Goal: Task Accomplishment & Management: Manage account settings

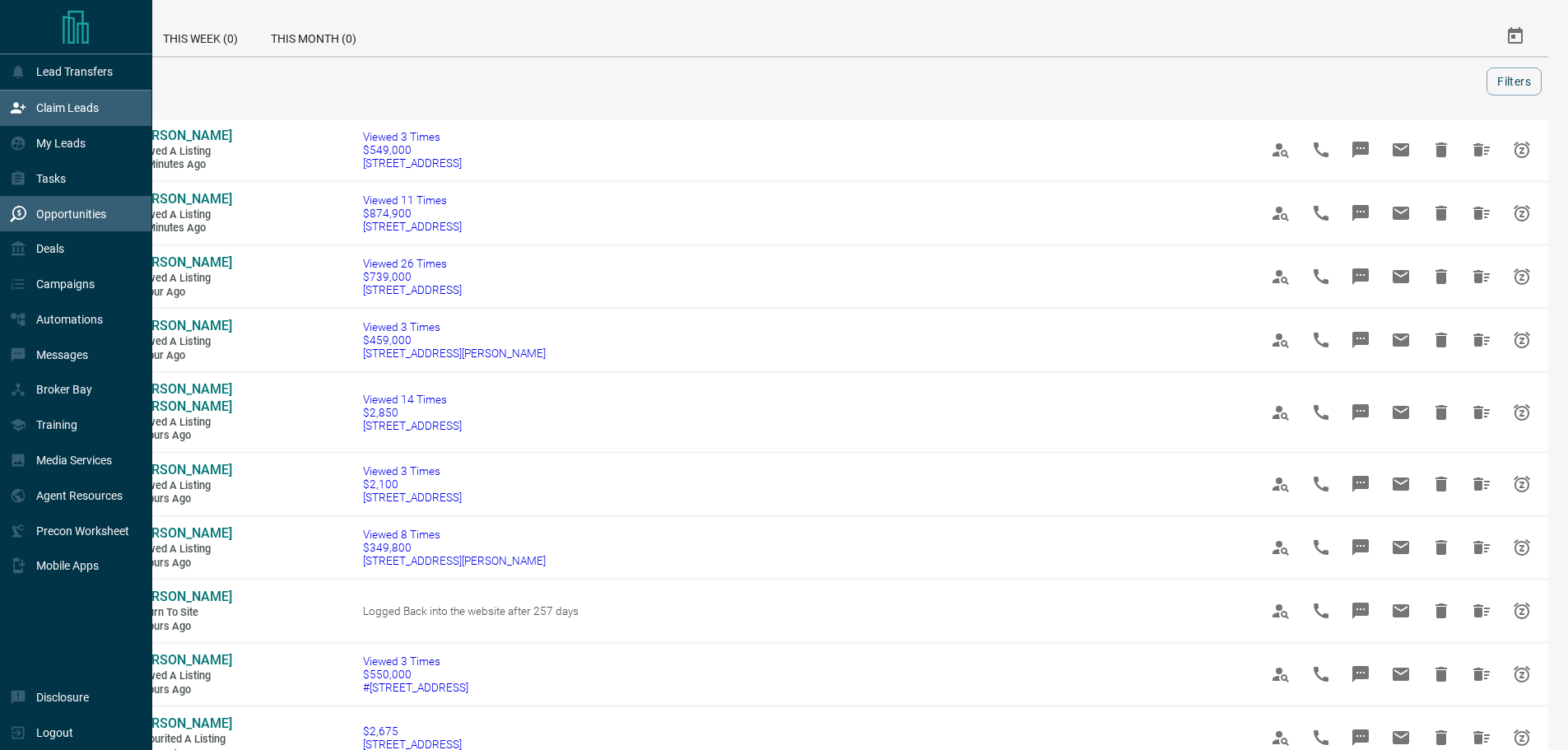
click at [4, 103] on div "Claim Leads" at bounding box center [76, 108] width 153 height 36
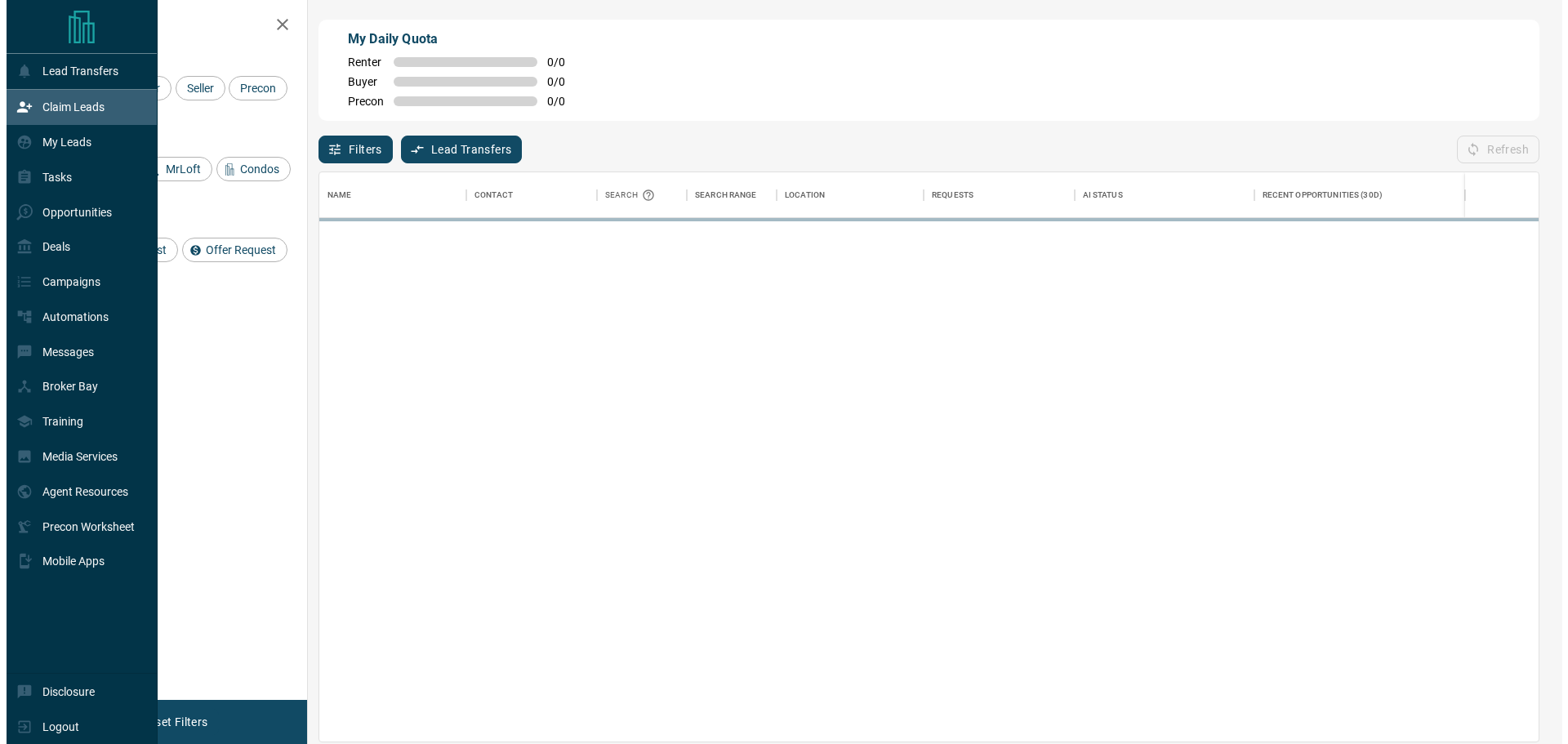
scroll to position [557, 1207]
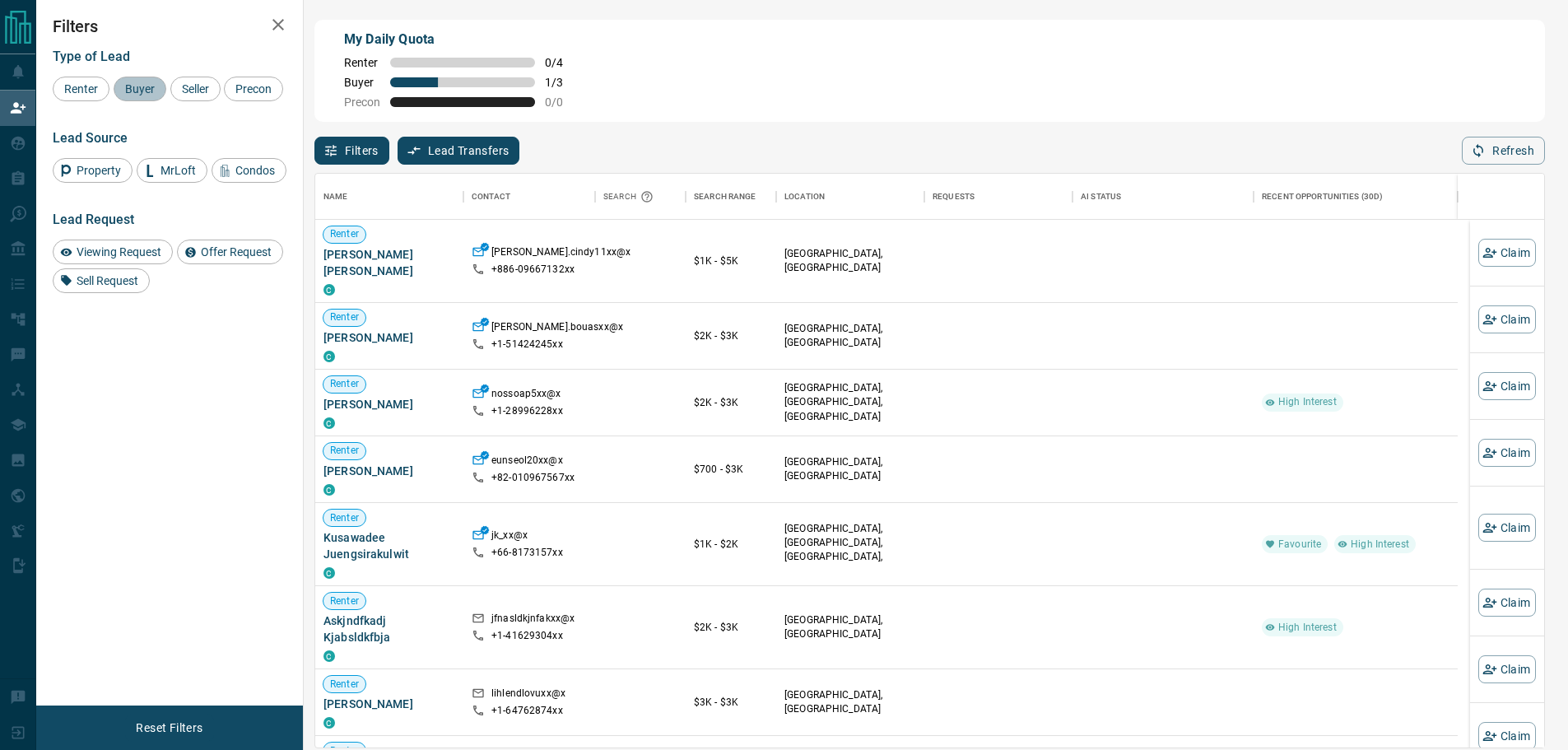
click at [134, 88] on span "Buyer" at bounding box center [140, 88] width 41 height 13
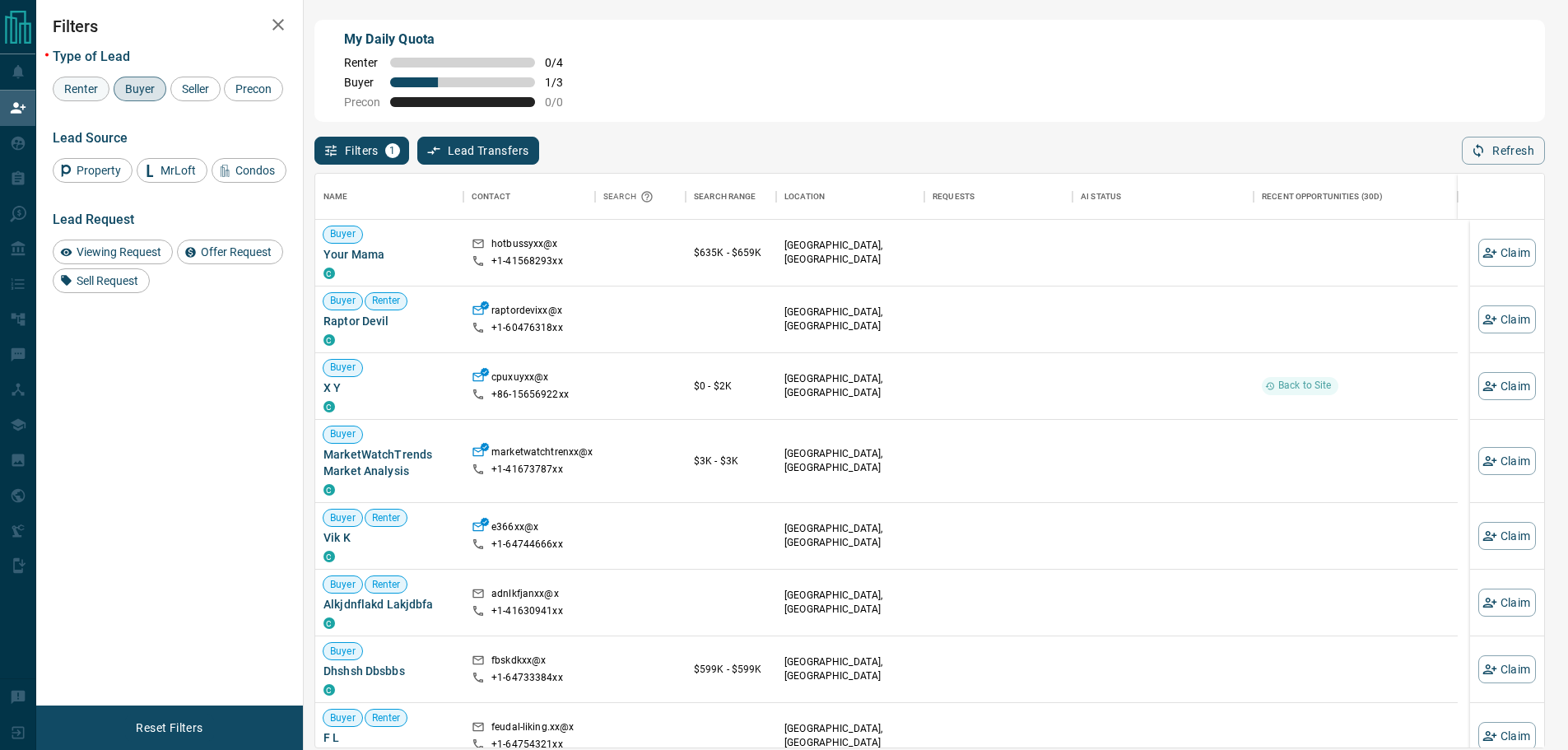
click at [73, 92] on span "Renter" at bounding box center [80, 88] width 46 height 13
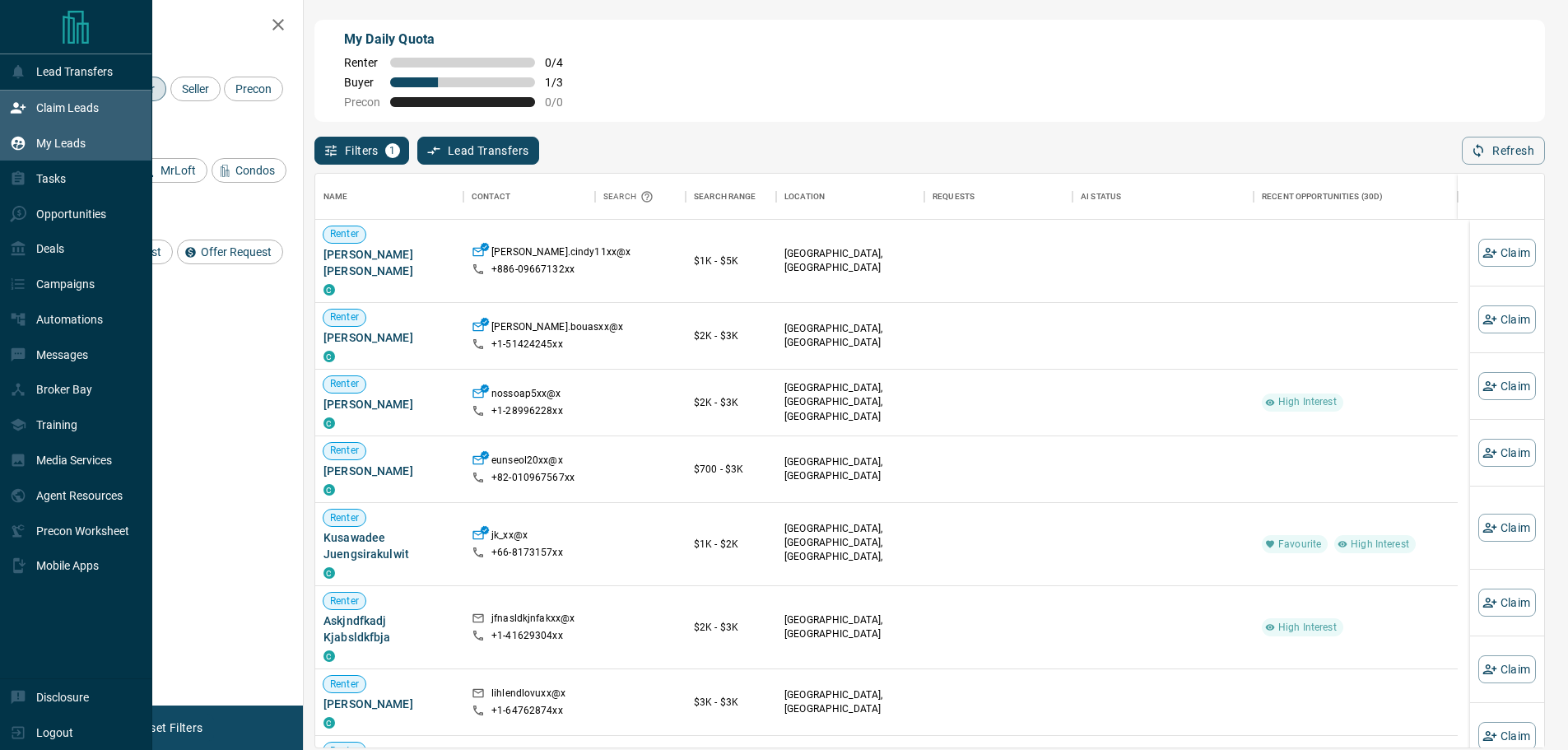
click at [31, 146] on div "My Leads" at bounding box center [47, 144] width 76 height 27
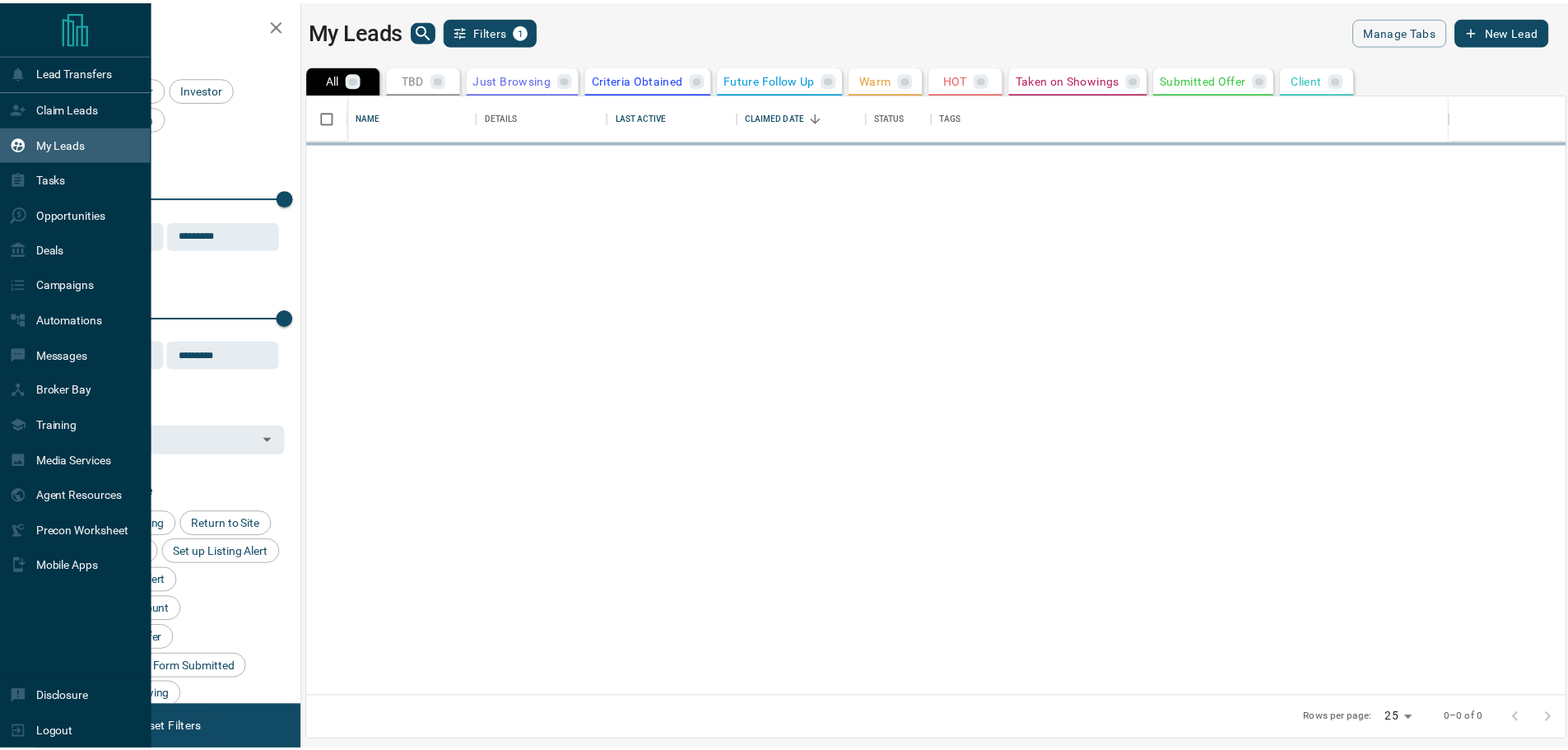
scroll to position [590, 1257]
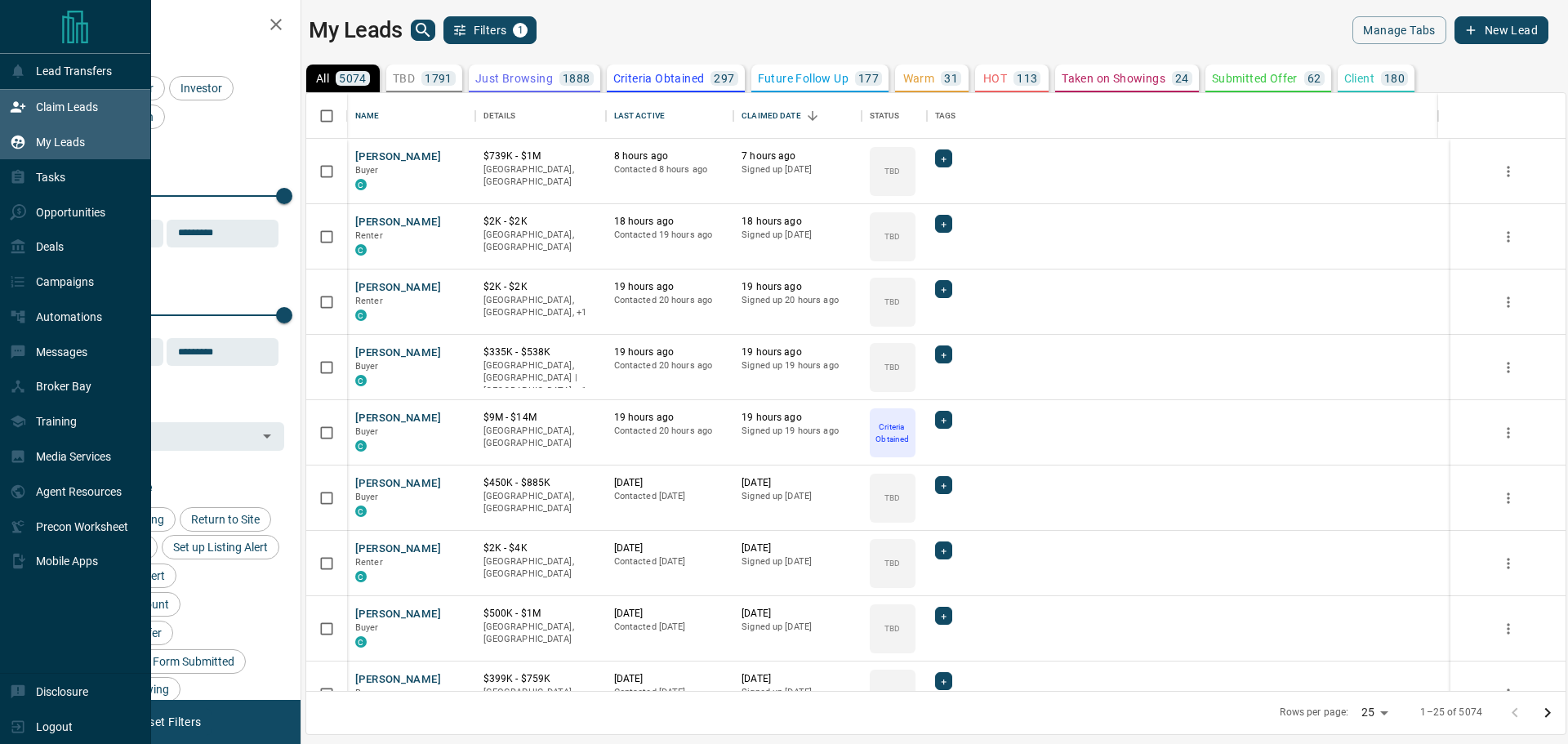
click at [19, 108] on icon at bounding box center [18, 107] width 16 height 16
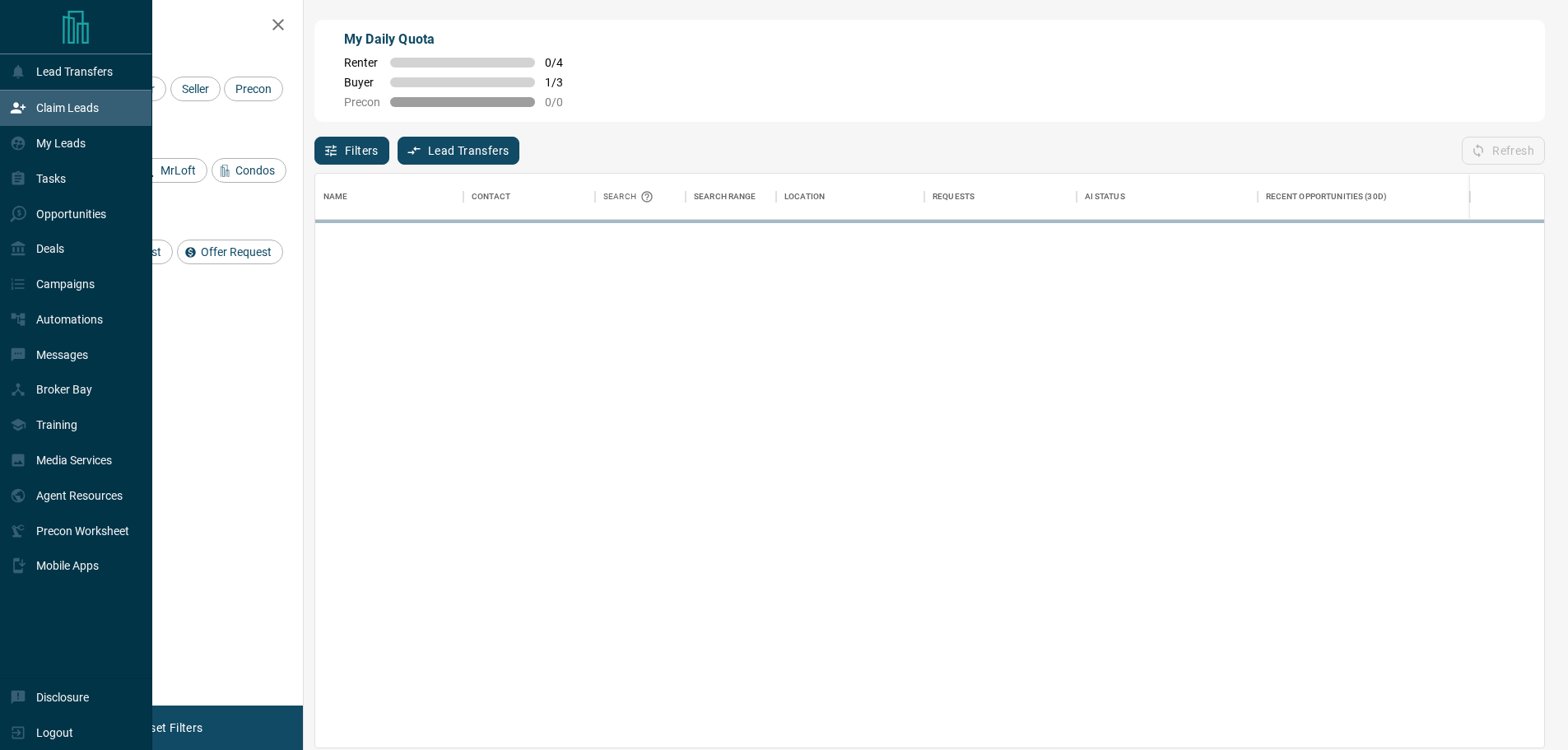
scroll to position [562, 1216]
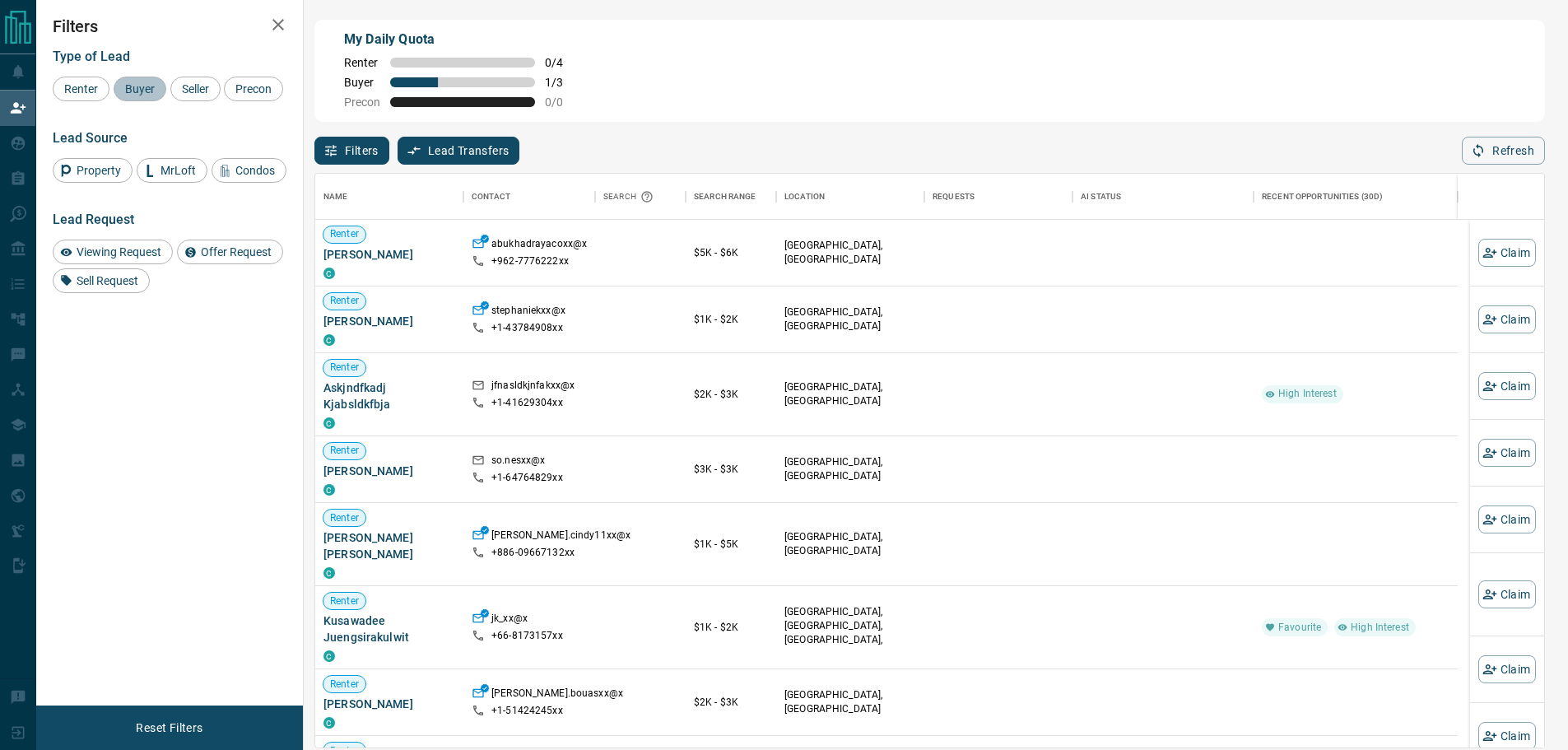
click at [145, 88] on span "Buyer" at bounding box center [140, 88] width 41 height 13
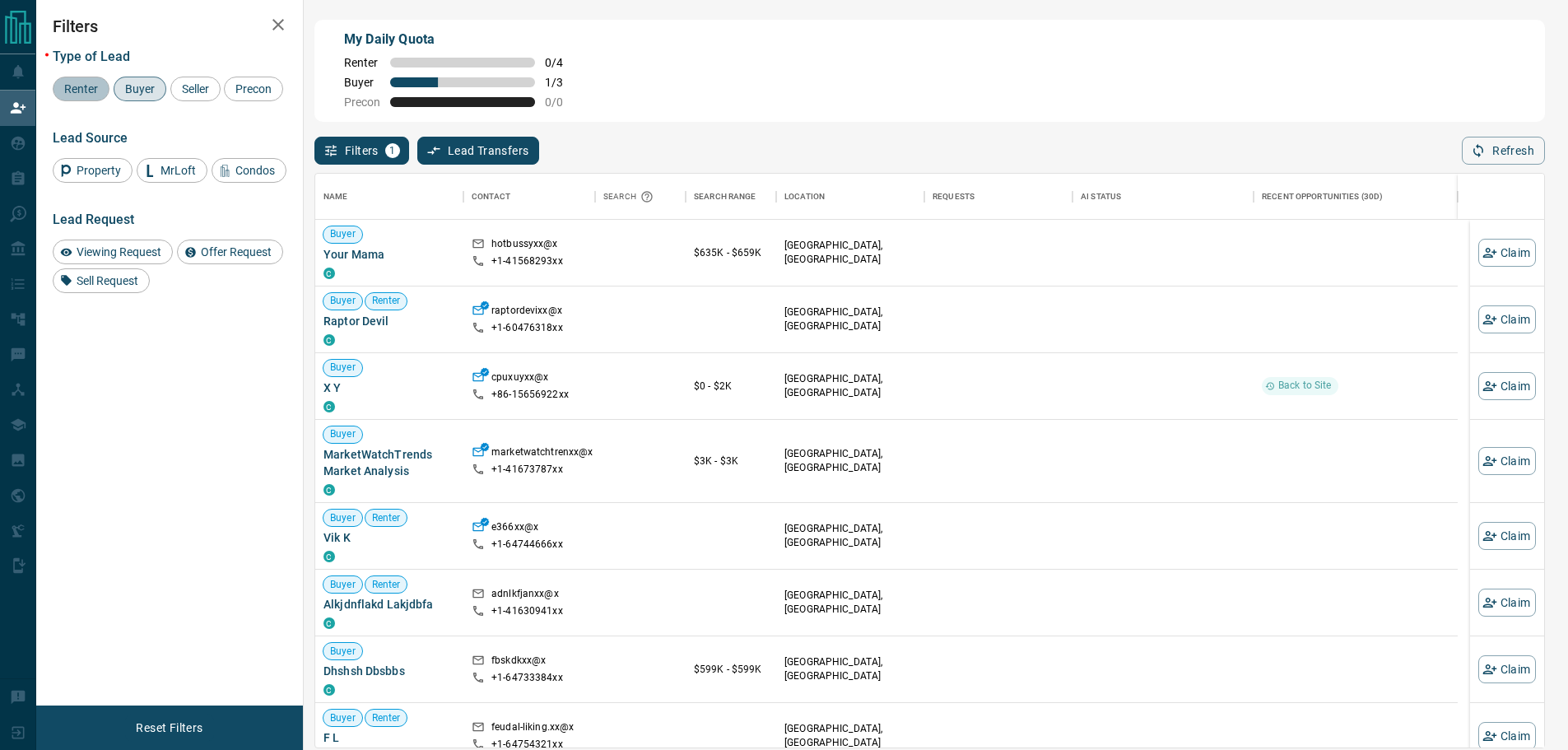
click at [80, 90] on span "Renter" at bounding box center [80, 88] width 46 height 13
